Goal: Connect with others: Connect with other users

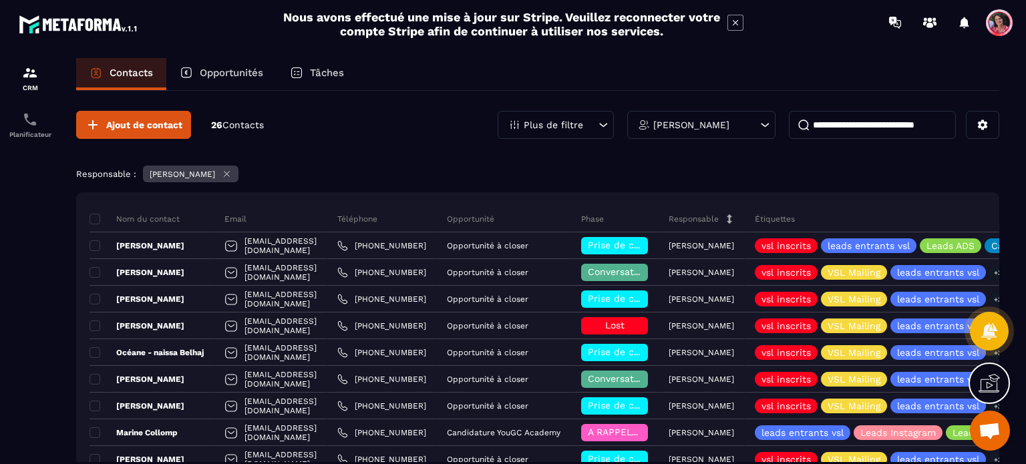
click at [873, 124] on input at bounding box center [872, 125] width 167 height 28
click at [745, 130] on div "[PERSON_NAME]" at bounding box center [701, 125] width 148 height 28
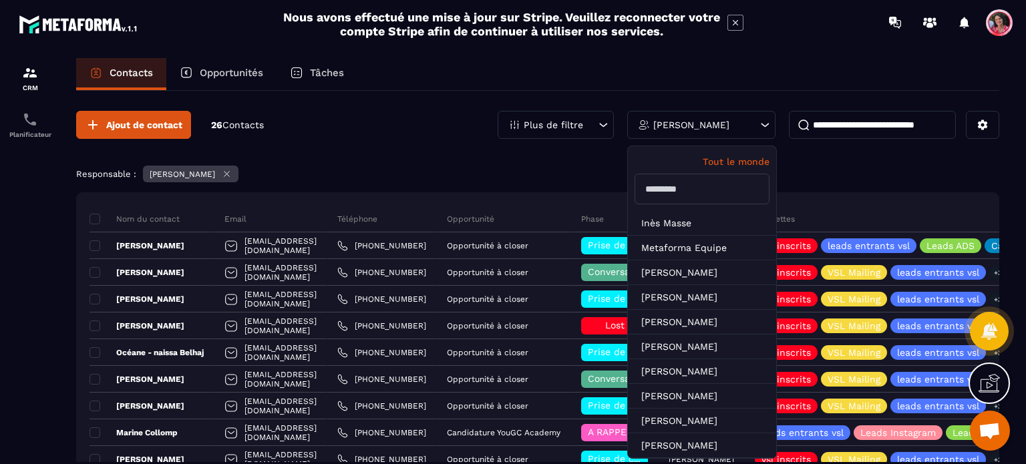
click at [752, 159] on p "Tout le monde" at bounding box center [701, 161] width 135 height 11
click at [868, 128] on input at bounding box center [872, 125] width 167 height 28
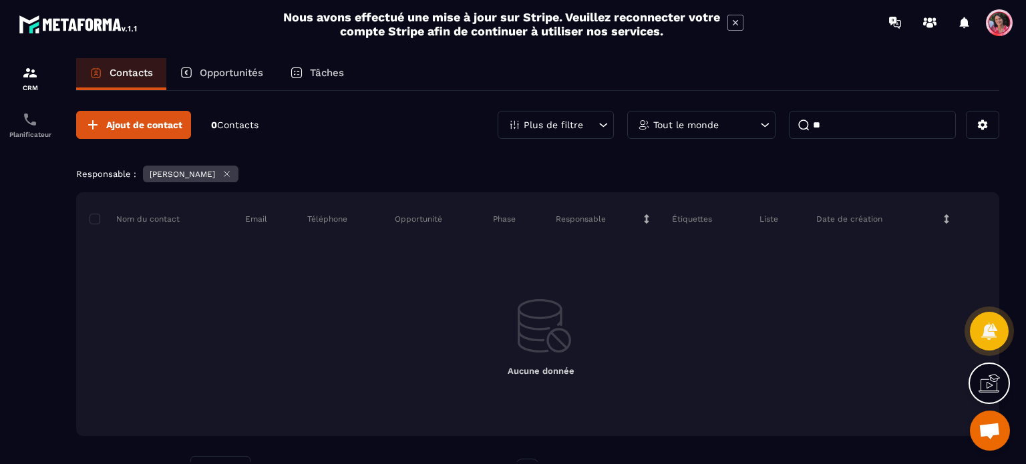
type input "*"
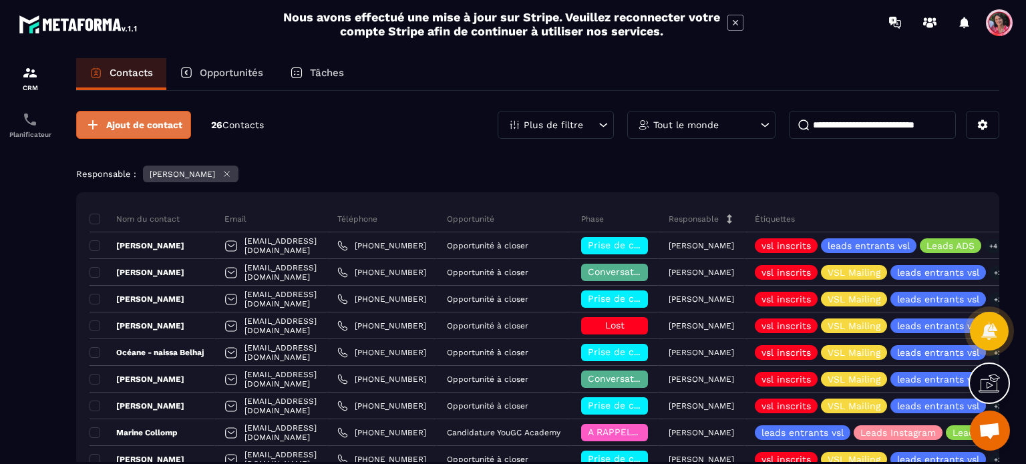
click at [162, 124] on span "Ajout de contact" at bounding box center [144, 124] width 76 height 13
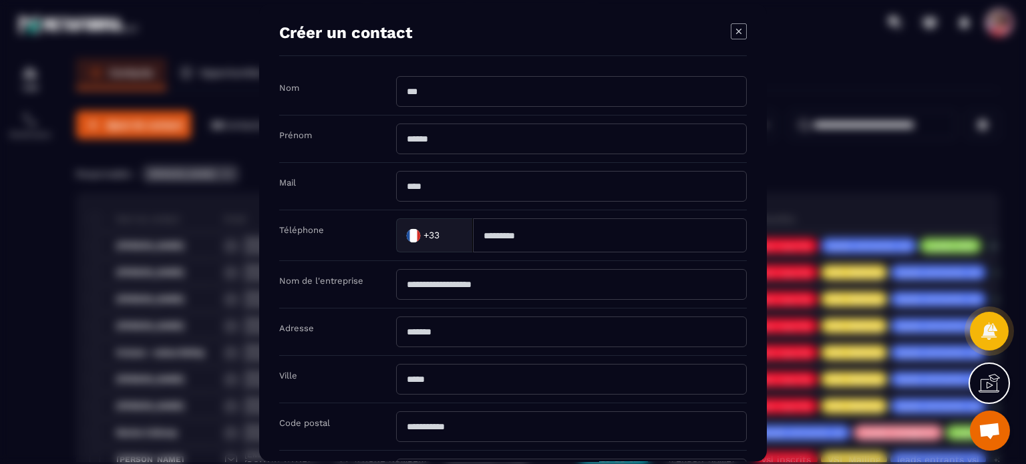
click at [733, 31] on icon "Modal window" at bounding box center [739, 31] width 16 height 16
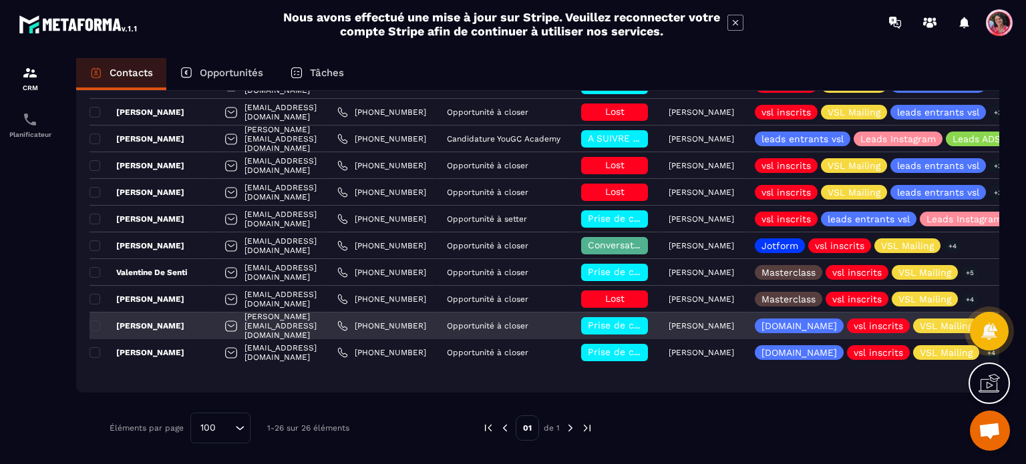
scroll to position [562, 0]
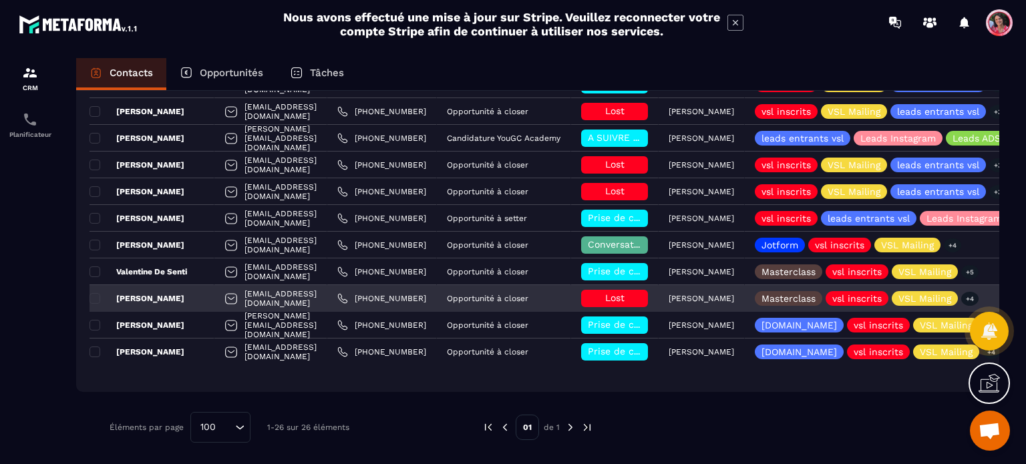
click at [208, 299] on div "[PERSON_NAME]" at bounding box center [151, 298] width 125 height 27
